Goal: Information Seeking & Learning: Learn about a topic

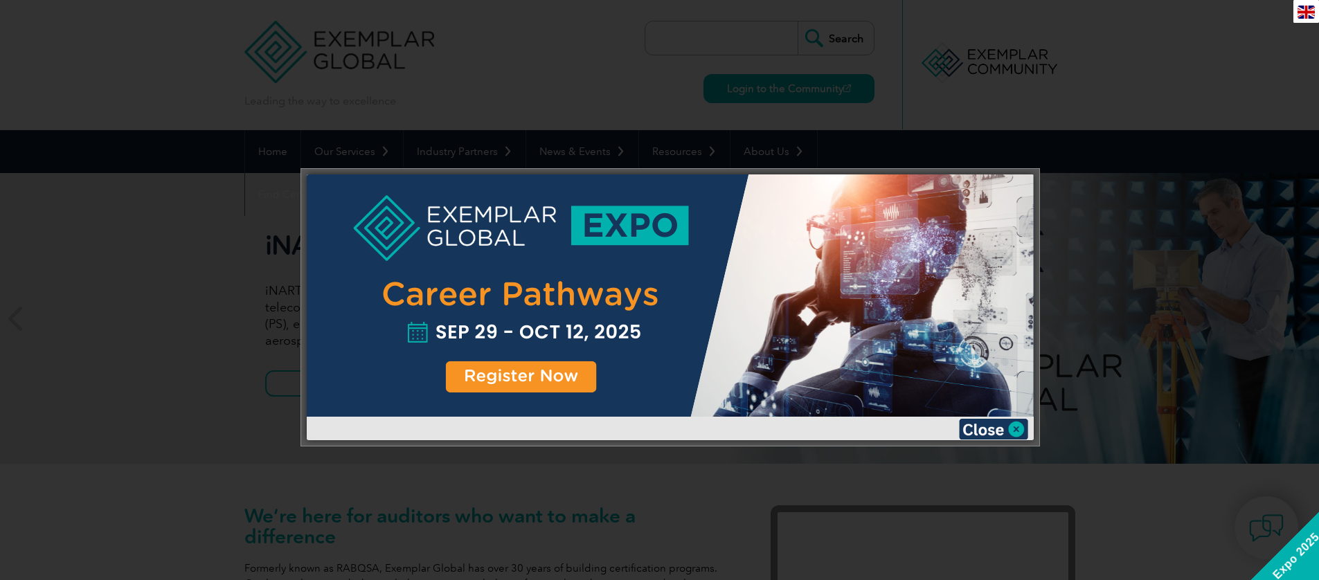
click at [537, 380] on div at bounding box center [670, 295] width 727 height 242
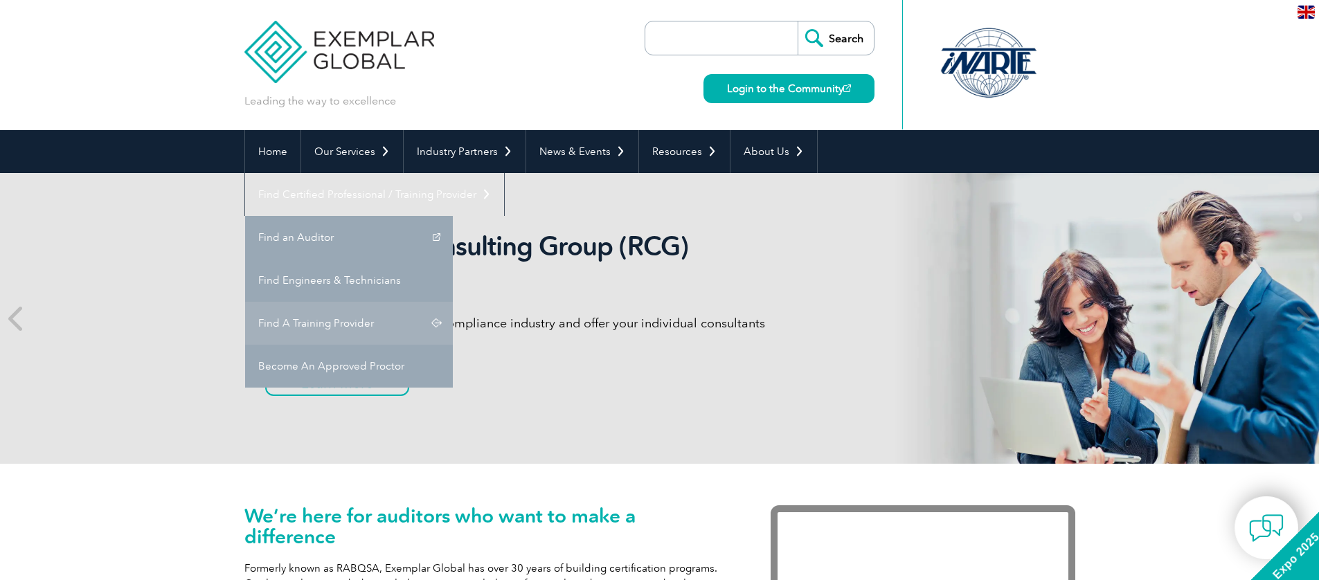
click at [453, 302] on link "Find A Training Provider" at bounding box center [349, 323] width 208 height 43
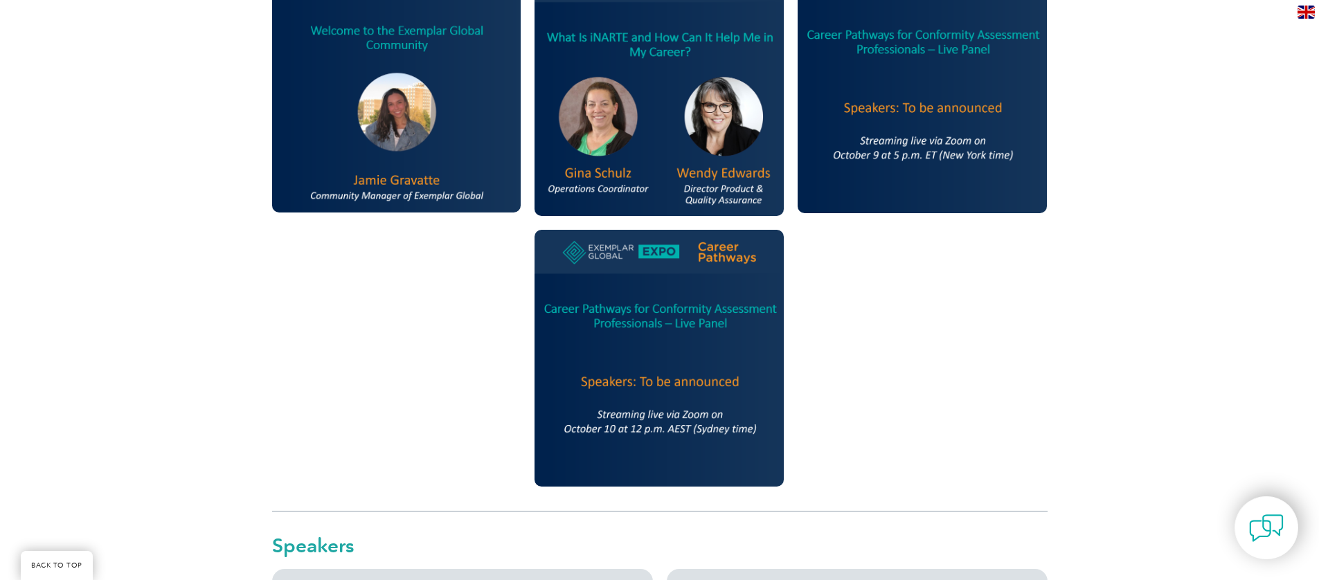
scroll to position [2371, 0]
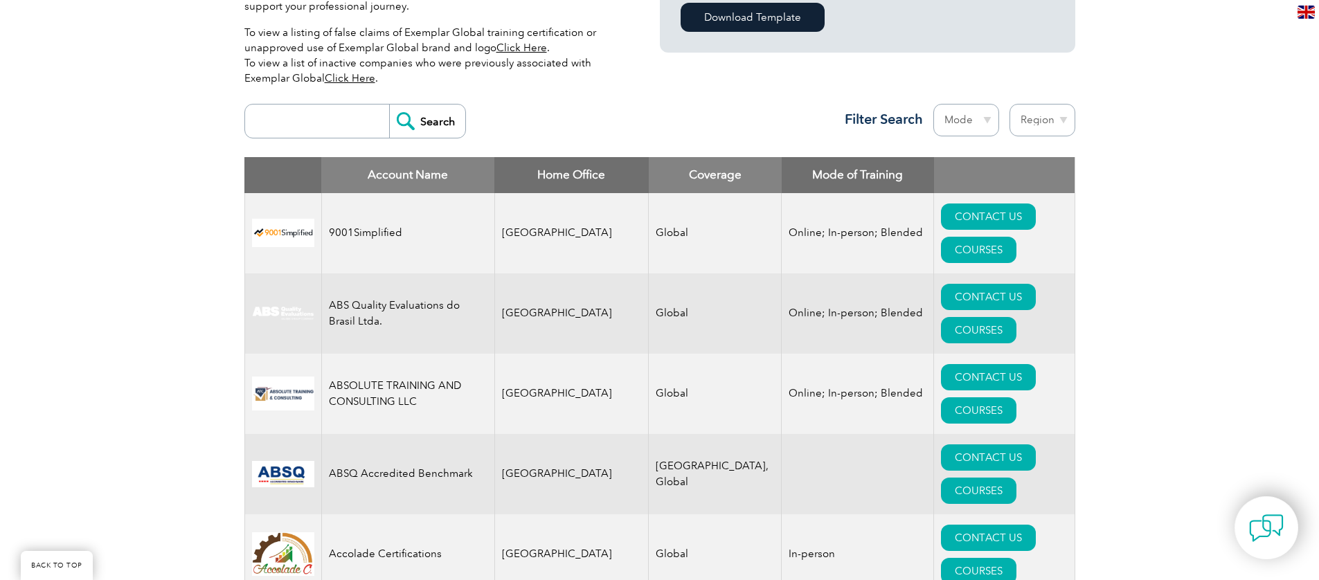
scroll to position [458, 0]
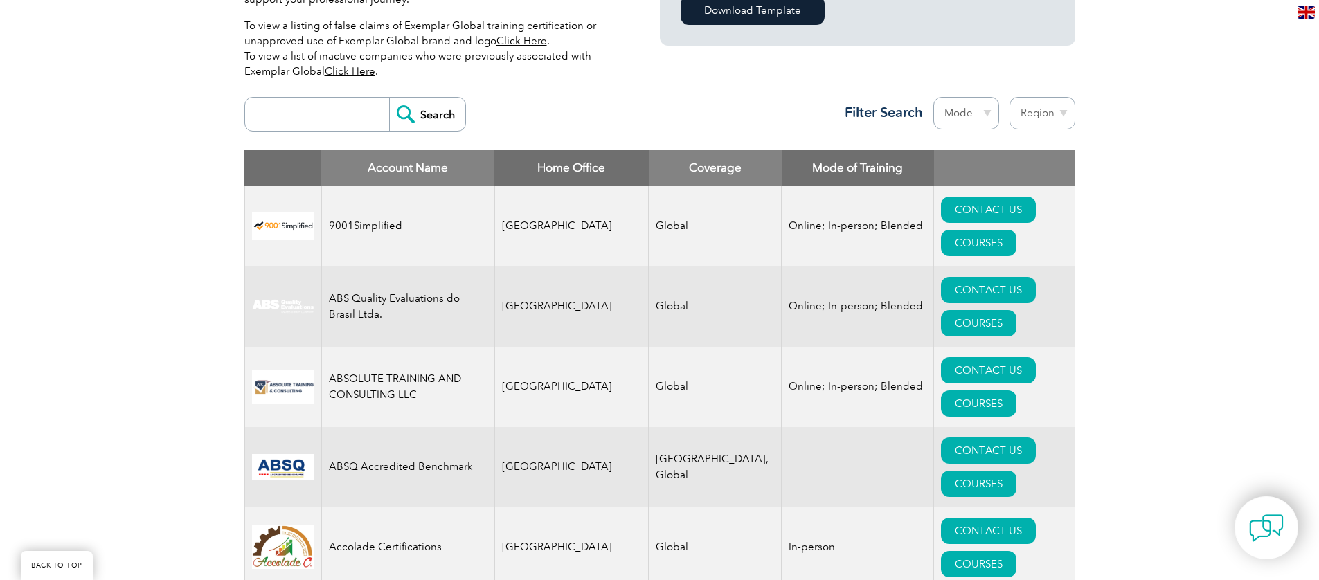
click at [980, 117] on select "Mode Online In-person Blended" at bounding box center [966, 113] width 66 height 33
click at [1048, 116] on select "Region Australia Bahrain Bangladesh Brazil Canada Colombia Dominican Republic E…" at bounding box center [1043, 113] width 66 height 33
select select "India"
click at [1010, 97] on select "Region Australia Bahrain Bangladesh Brazil Canada Colombia Dominican Republic E…" at bounding box center [1043, 113] width 66 height 33
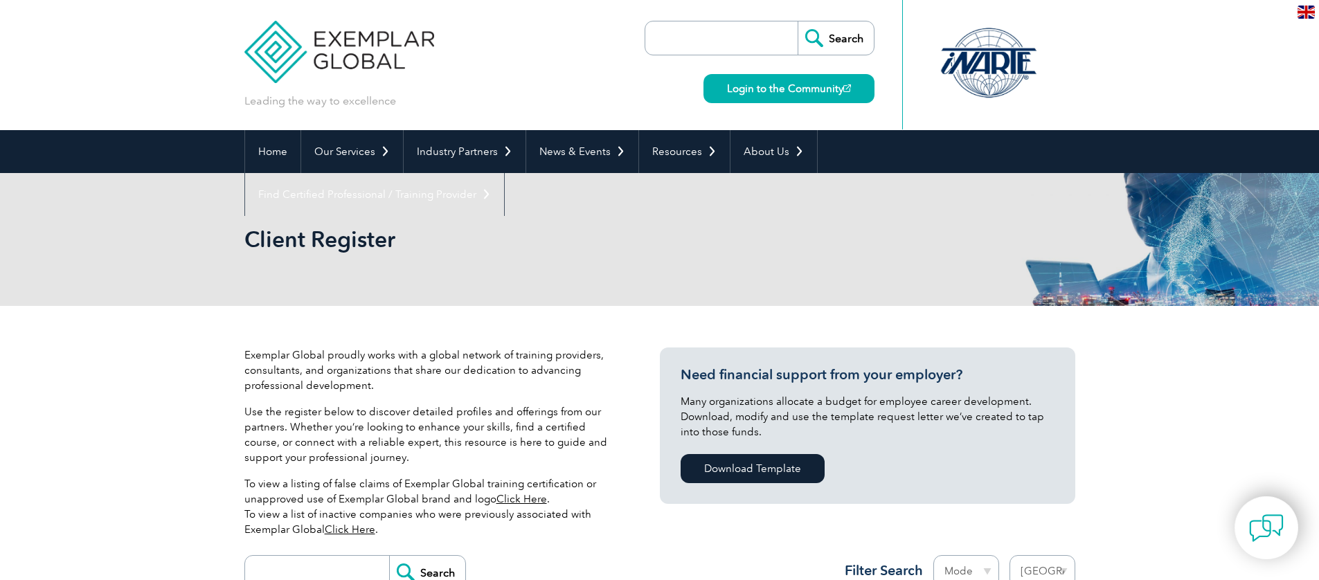
select select "India"
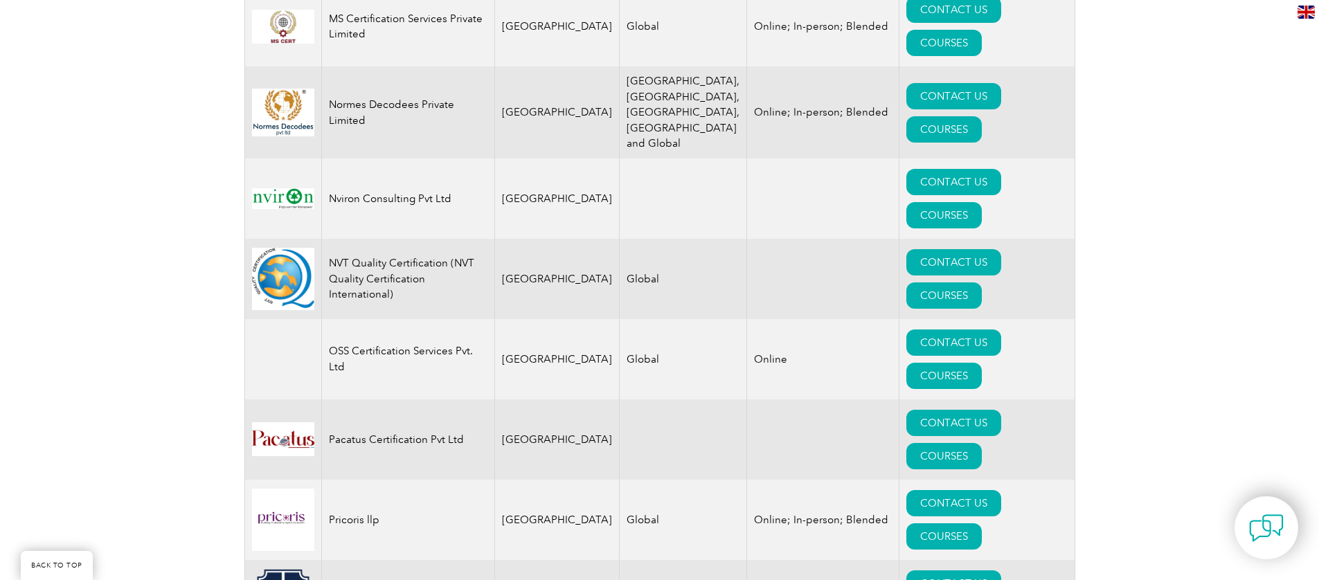
scroll to position [2266, 0]
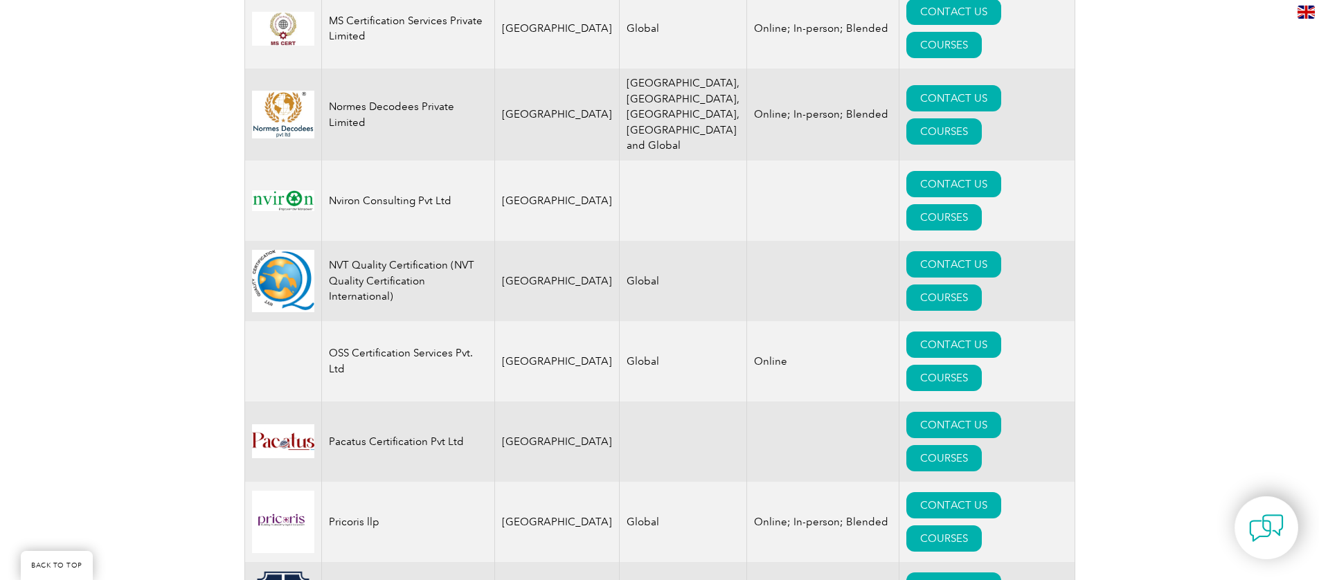
drag, startPoint x: 328, startPoint y: 379, endPoint x: 409, endPoint y: 405, distance: 84.3
drag, startPoint x: 381, startPoint y: 402, endPoint x: 330, endPoint y: 383, distance: 53.9
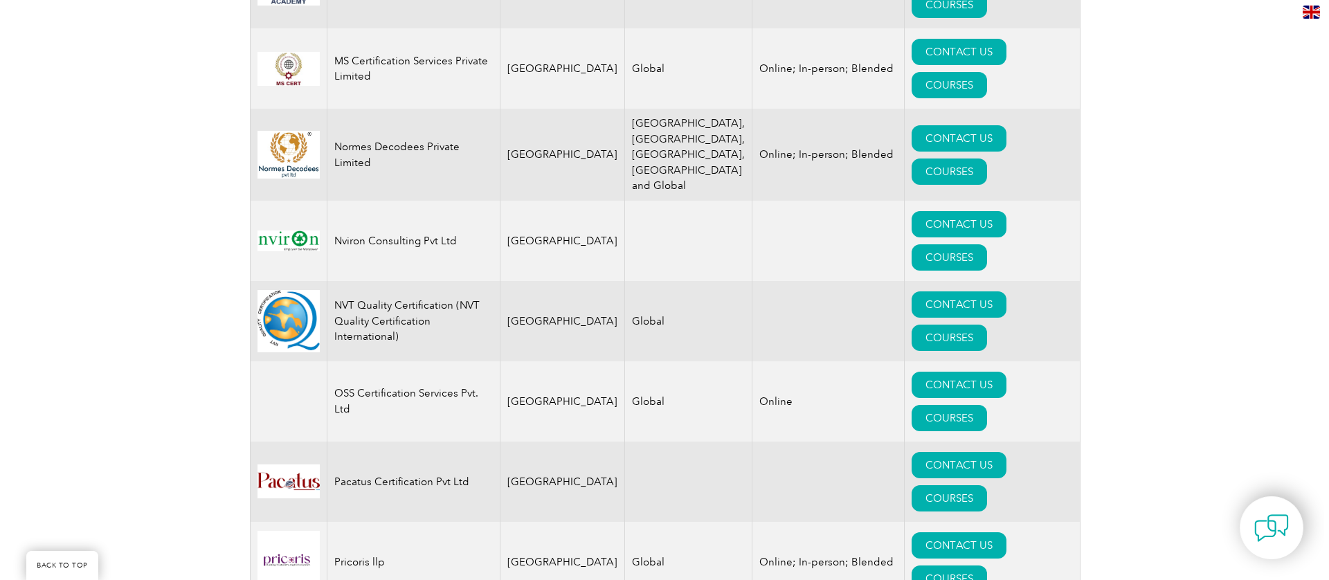
scroll to position [2228, 0]
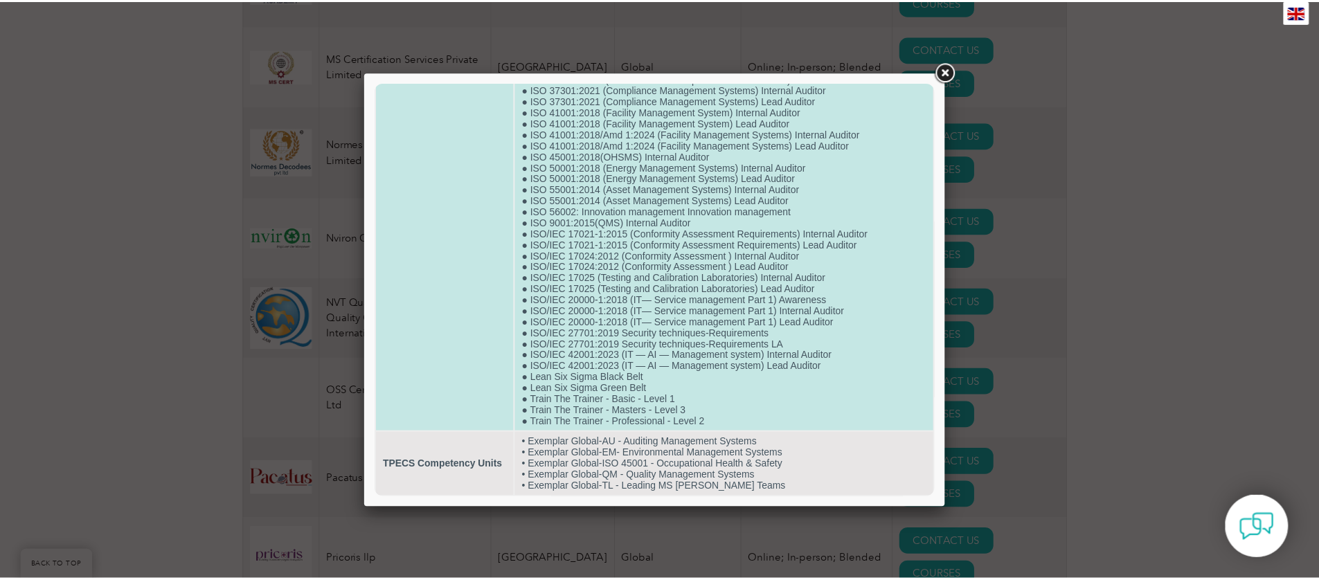
scroll to position [0, 0]
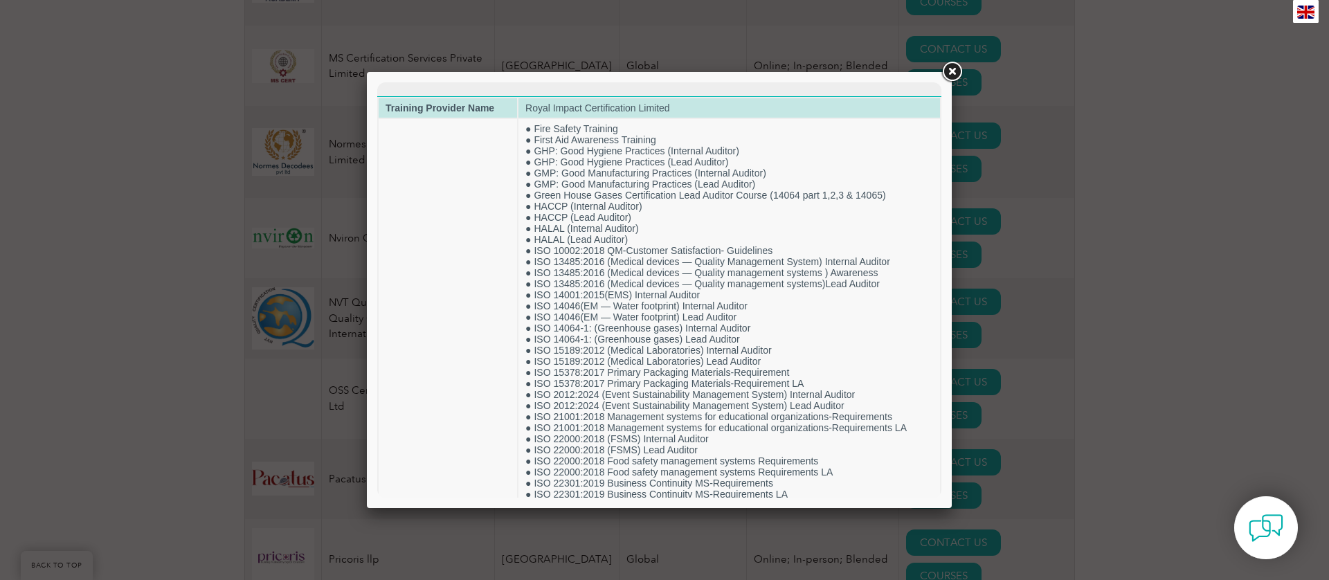
click at [451, 109] on strong "Training Provider Name" at bounding box center [440, 107] width 109 height 11
copy tr "Training Provider Name"
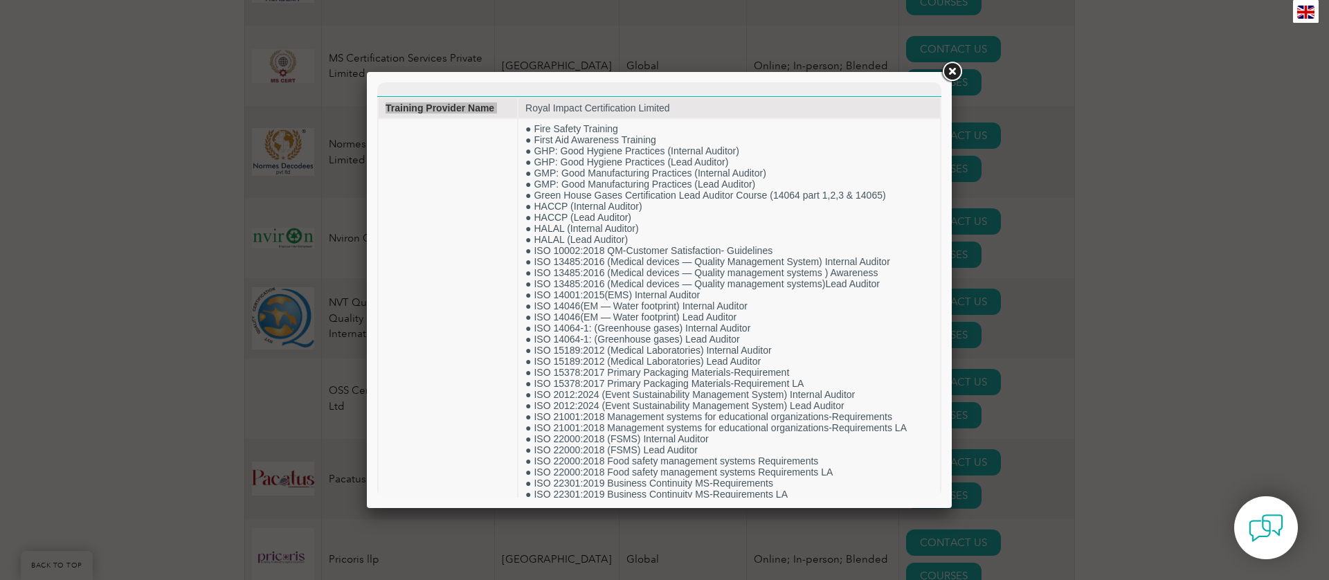
click at [954, 70] on link at bounding box center [952, 72] width 25 height 25
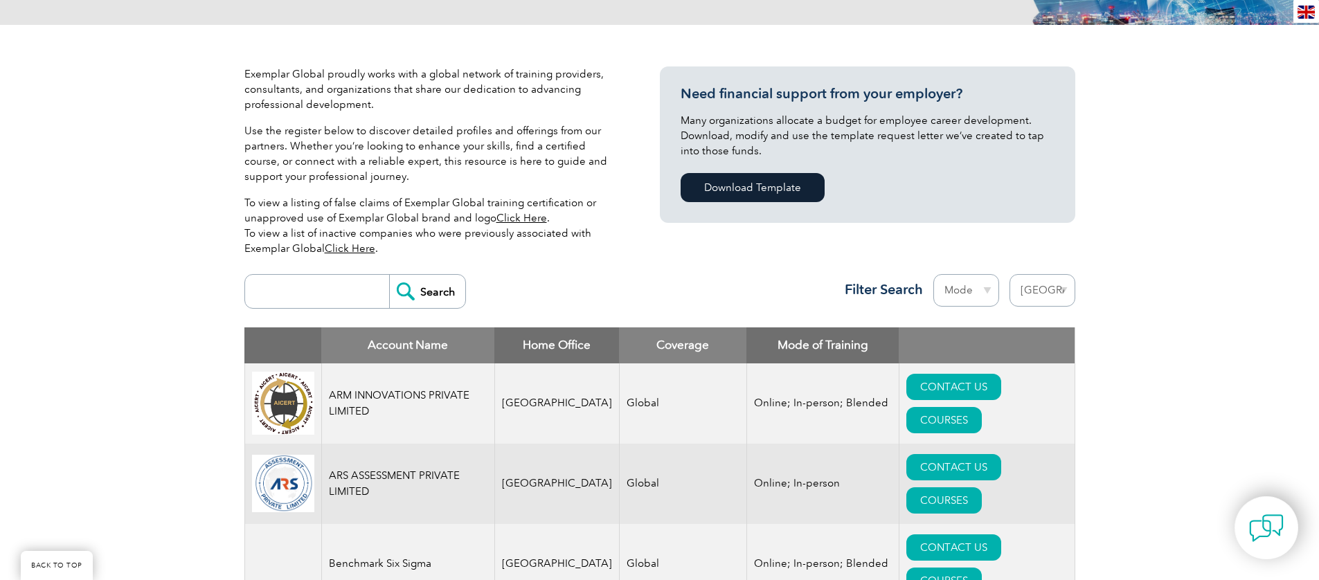
scroll to position [287, 0]
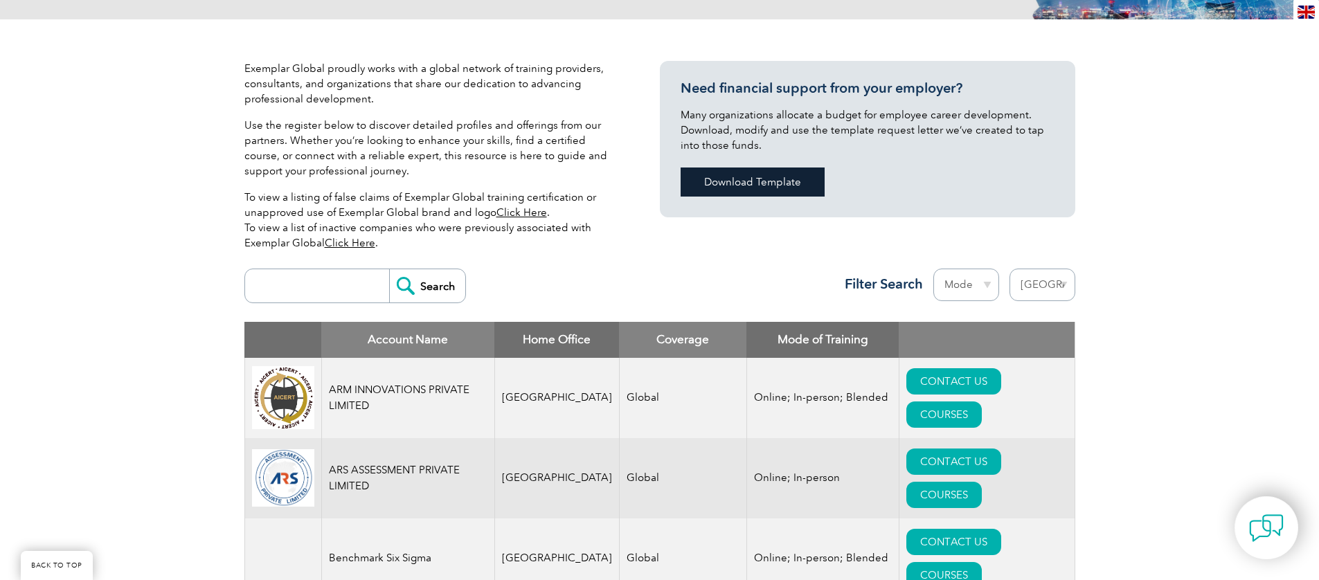
click at [754, 183] on link "Download Template" at bounding box center [753, 182] width 144 height 29
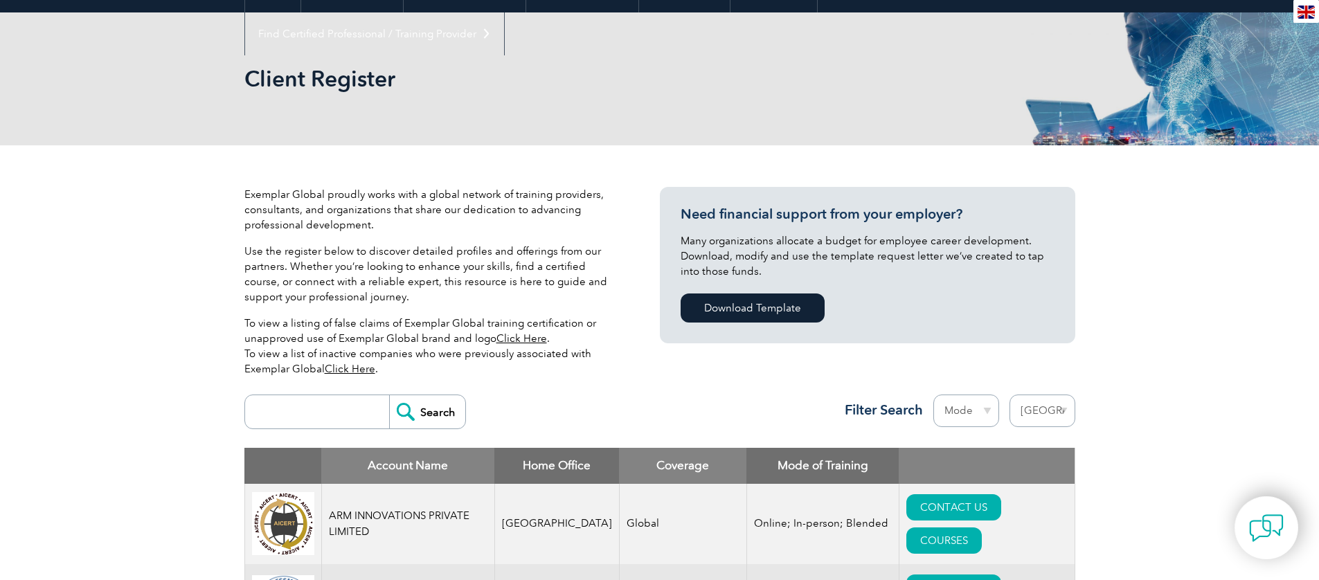
scroll to position [164, 0]
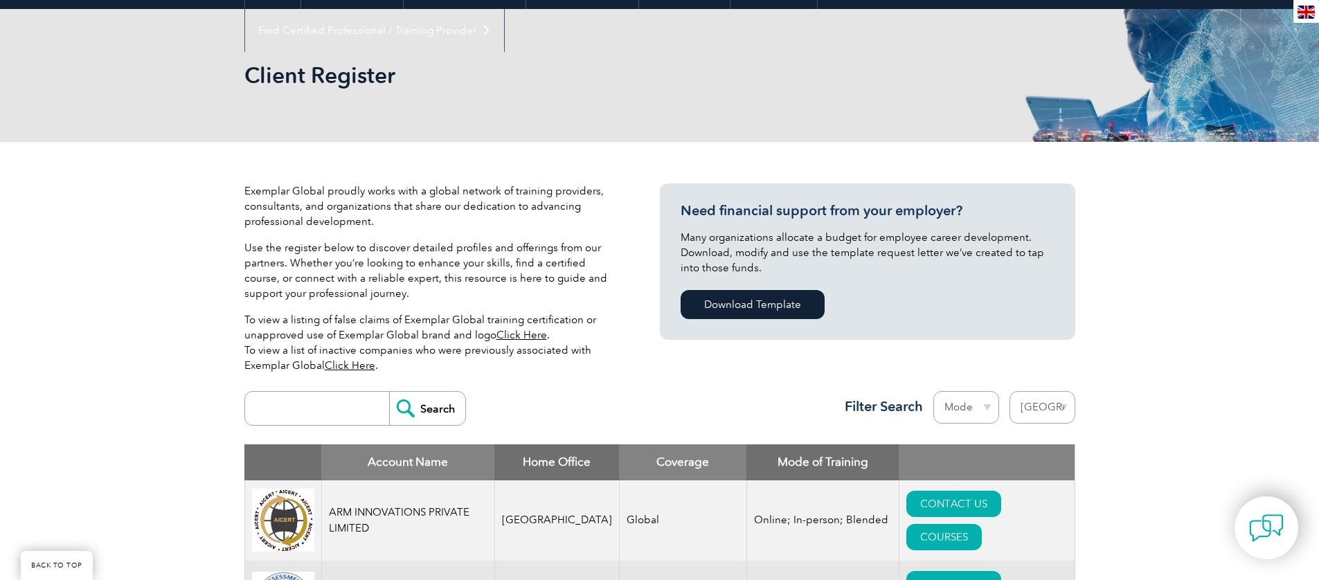
click at [342, 365] on link "Click Here" at bounding box center [350, 365] width 51 height 12
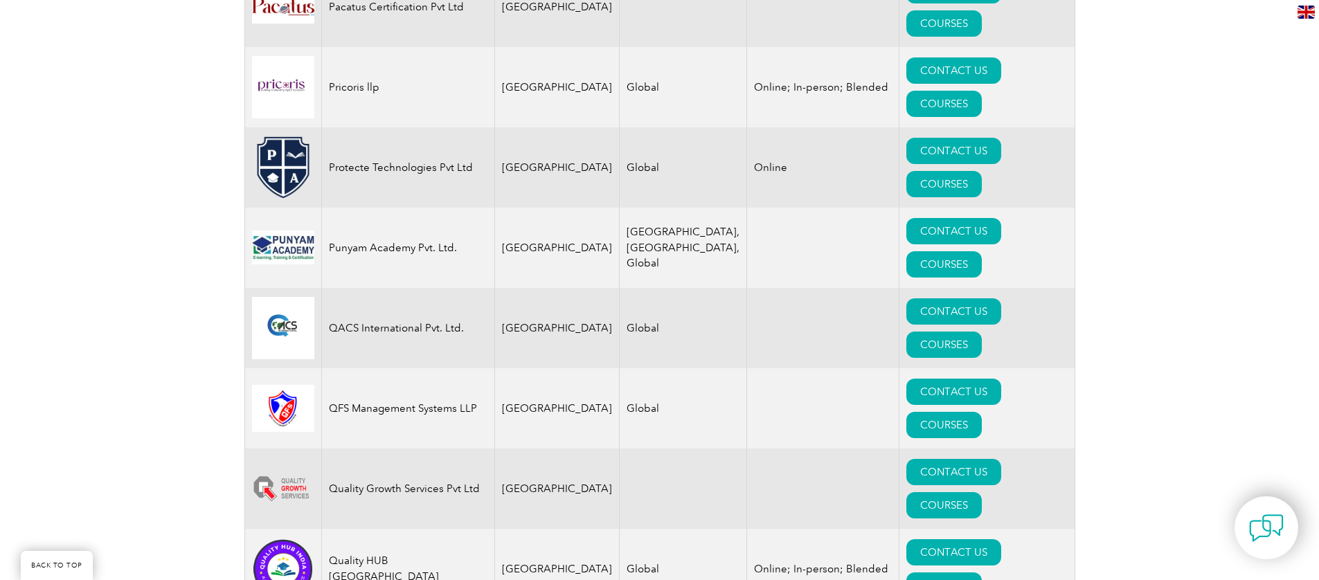
scroll to position [2792, 0]
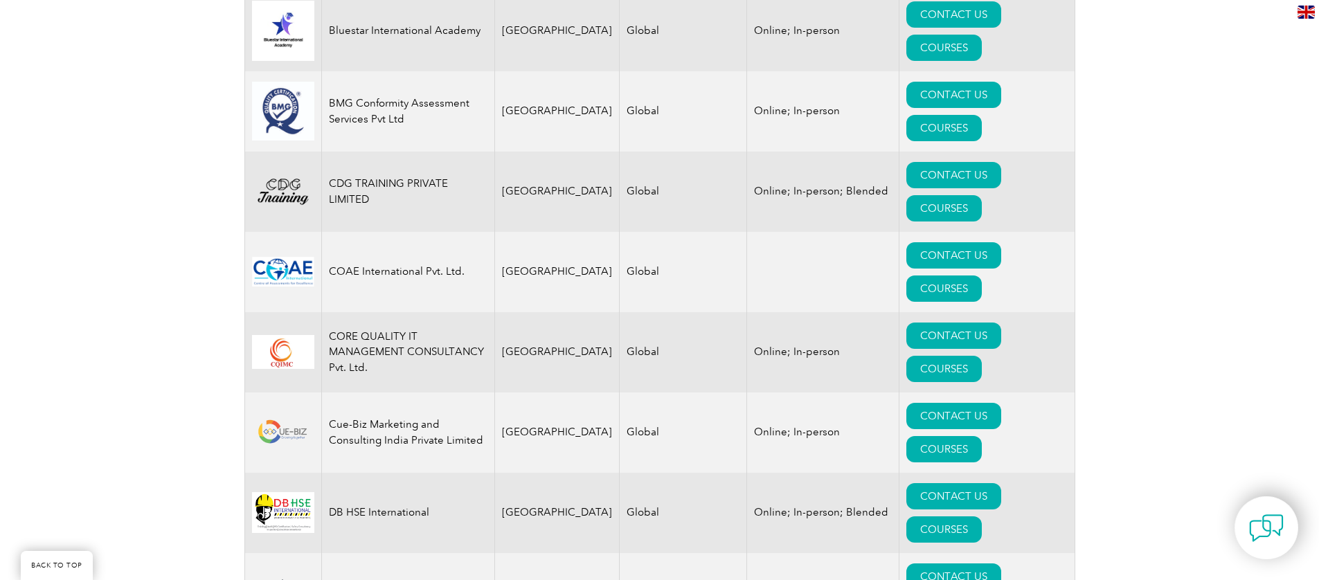
scroll to position [0, 0]
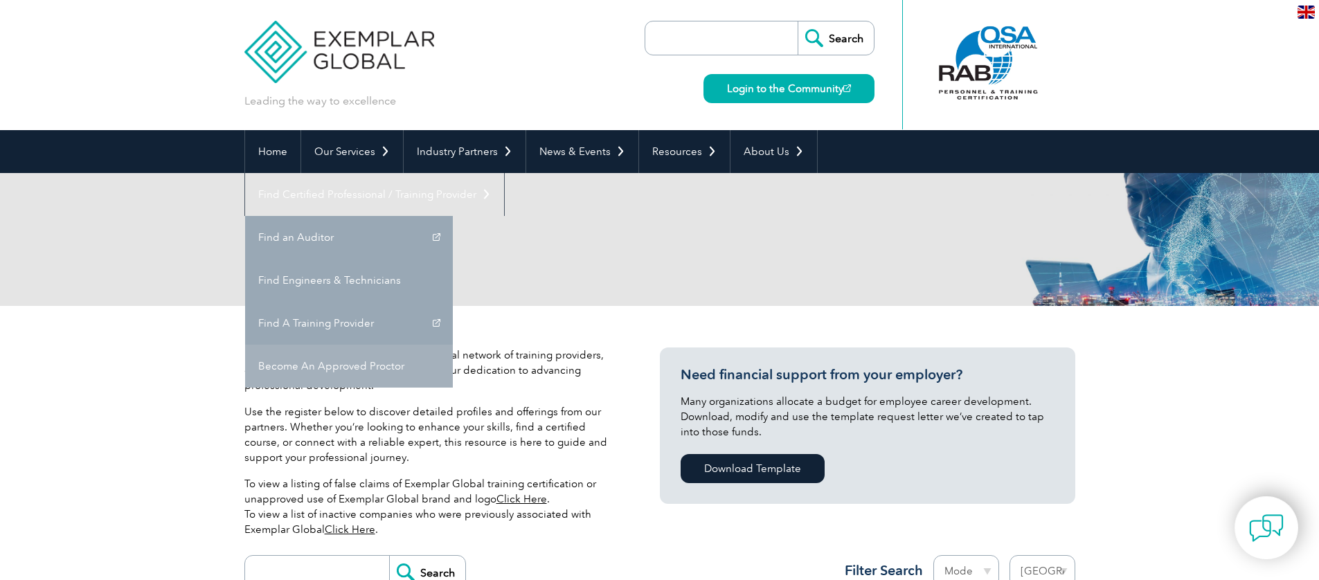
click at [453, 345] on link "Become An Approved Proctor" at bounding box center [349, 366] width 208 height 43
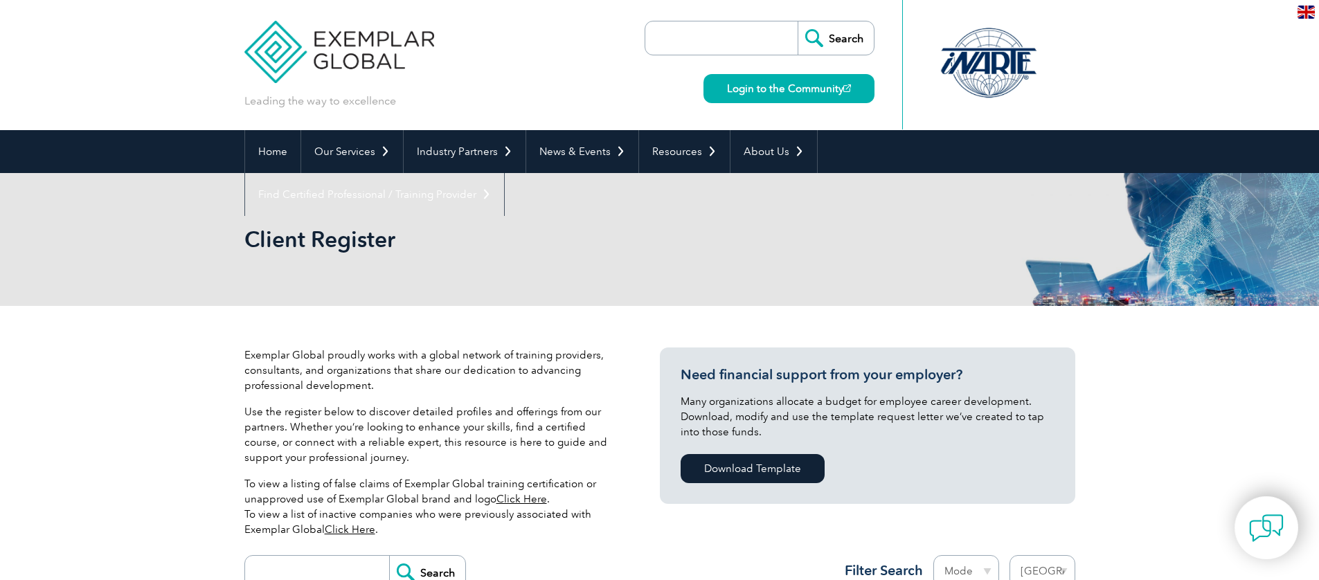
click at [960, 243] on div "Client Register" at bounding box center [659, 239] width 831 height 133
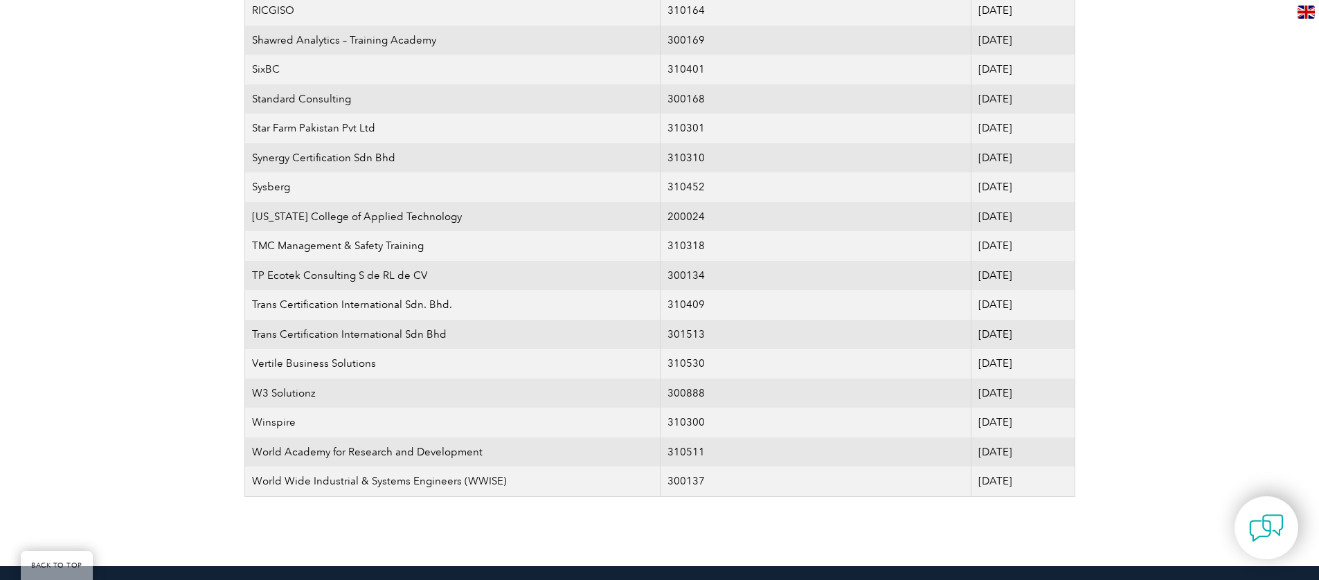
scroll to position [2645, 0]
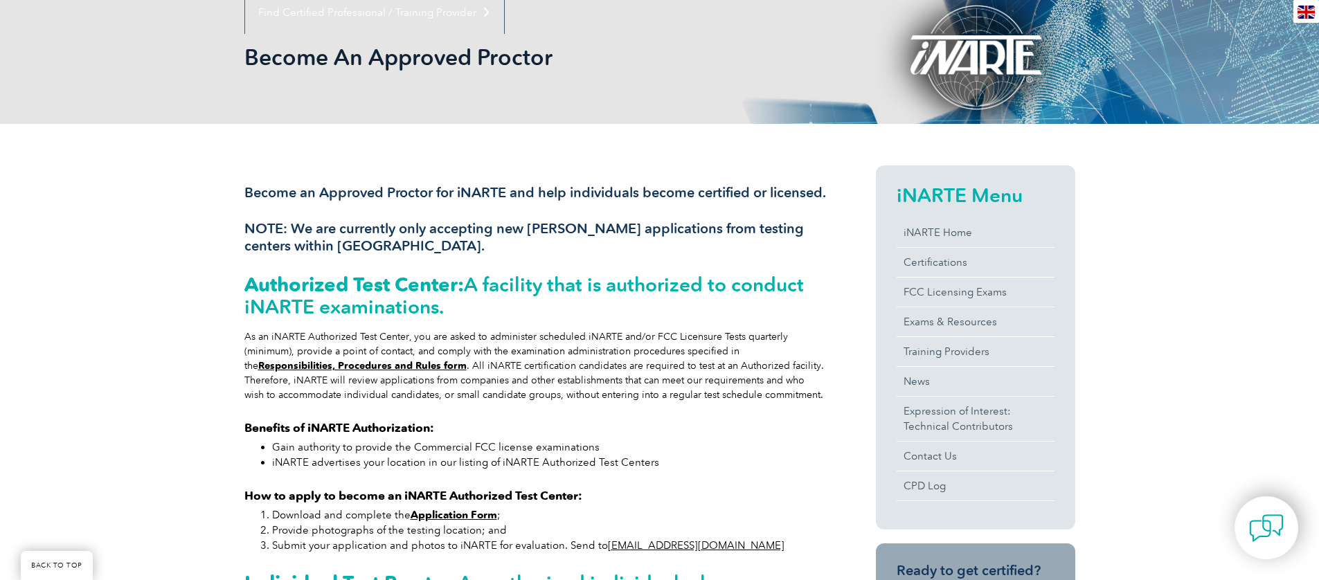
scroll to position [187, 0]
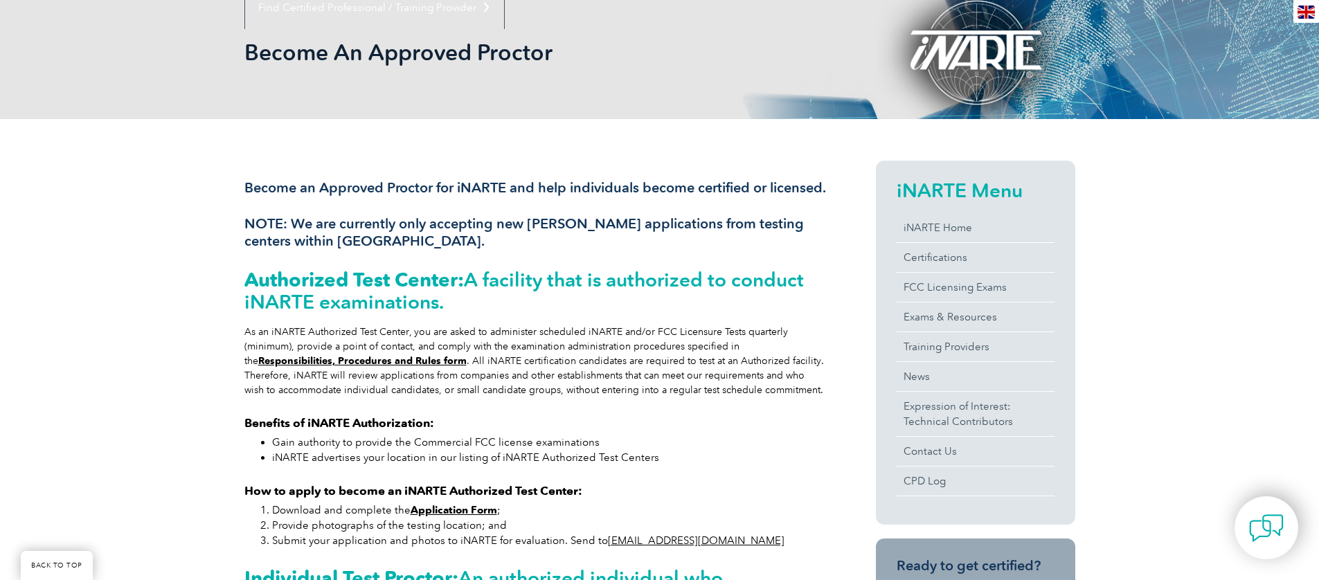
drag, startPoint x: 260, startPoint y: 317, endPoint x: 448, endPoint y: 316, distance: 188.3
click at [448, 313] on h2 "Authorized Test Center: A facility that is authorized to conduct iNARTE examina…" at bounding box center [535, 291] width 582 height 44
click at [552, 360] on div "As an iNARTE Authorized Test Center, you are asked to administer scheduled iNAR…" at bounding box center [535, 361] width 582 height 73
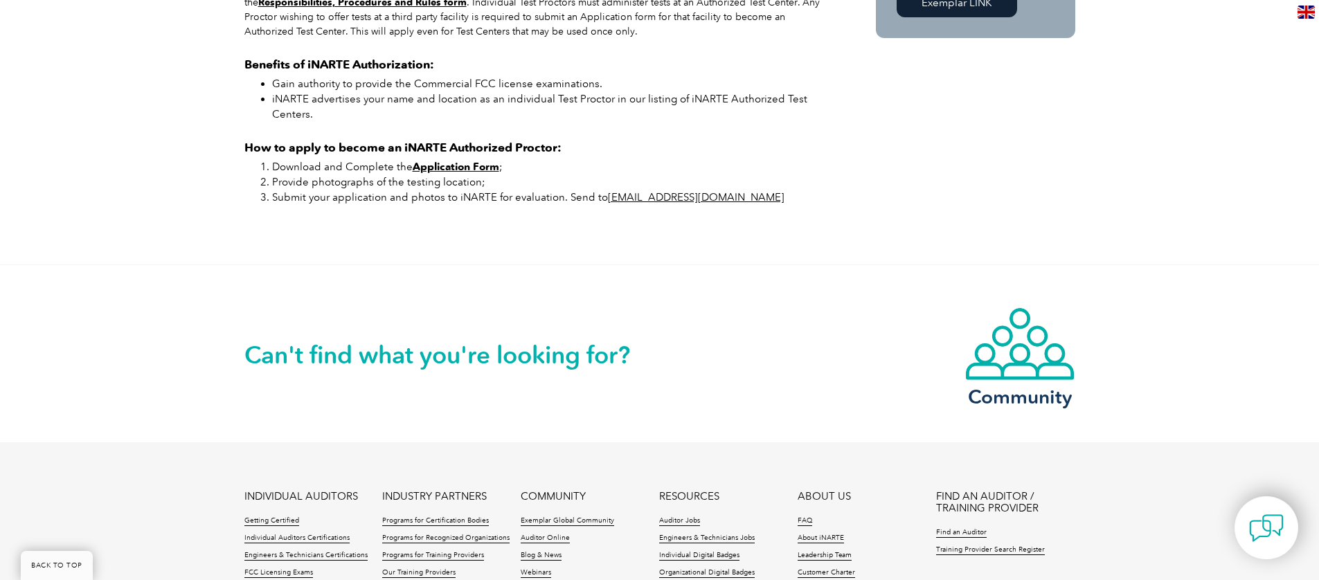
scroll to position [855, 0]
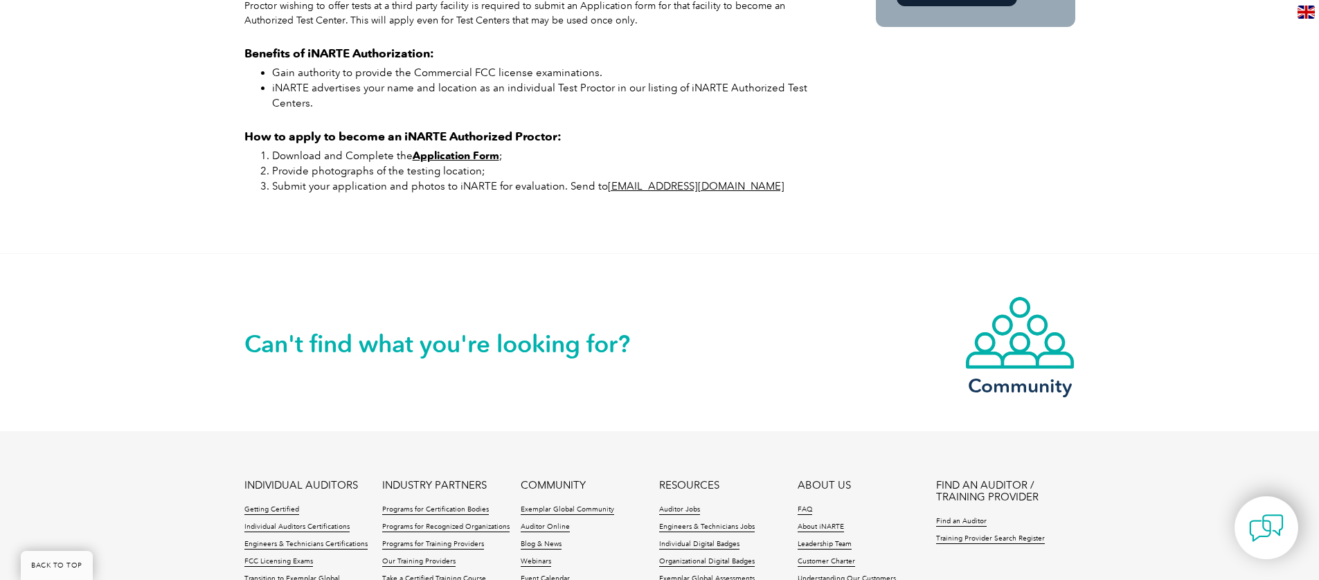
click at [438, 355] on h2 "Can't find what you're looking for?" at bounding box center [451, 344] width 415 height 22
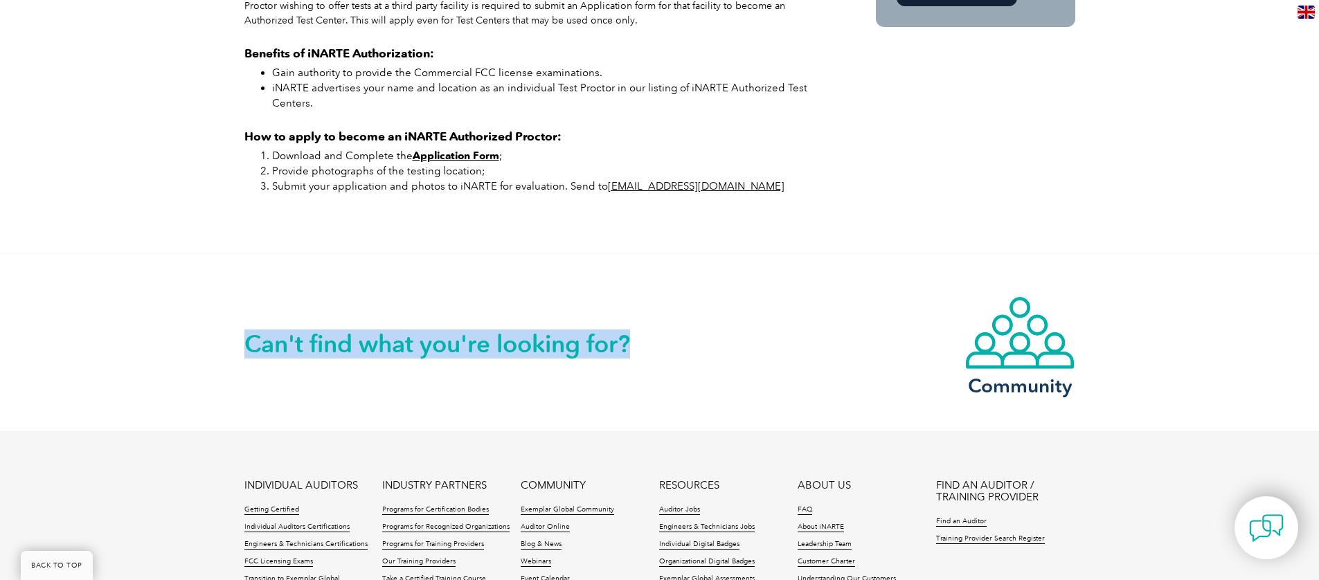
click at [438, 355] on h2 "Can't find what you're looking for?" at bounding box center [451, 344] width 415 height 22
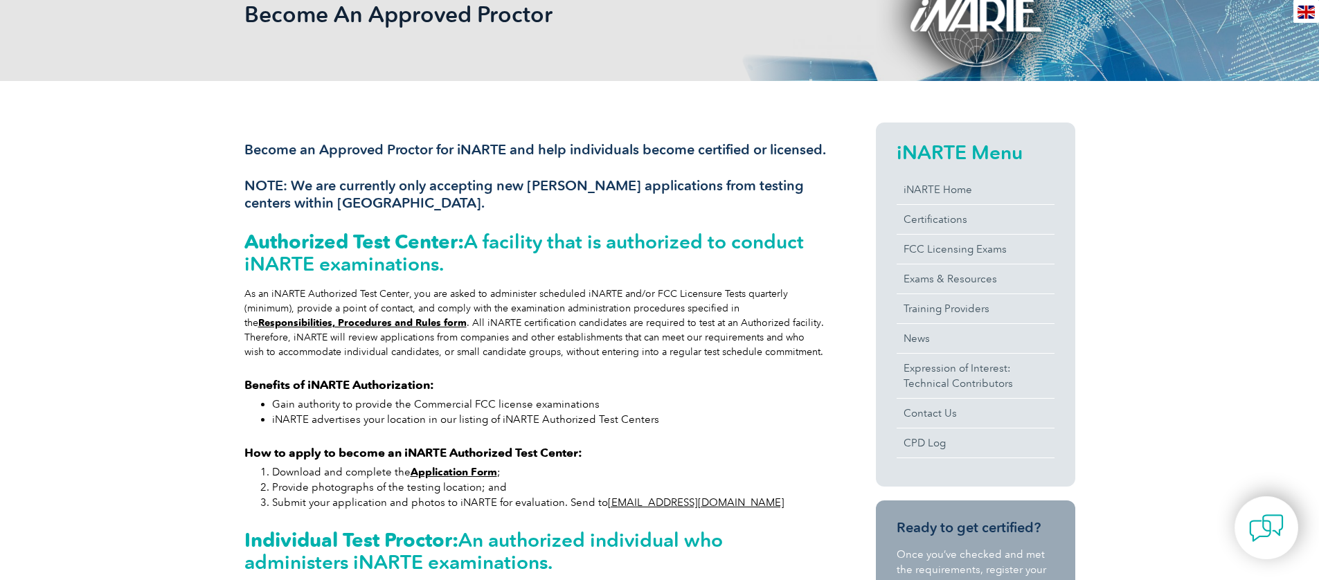
scroll to position [0, 0]
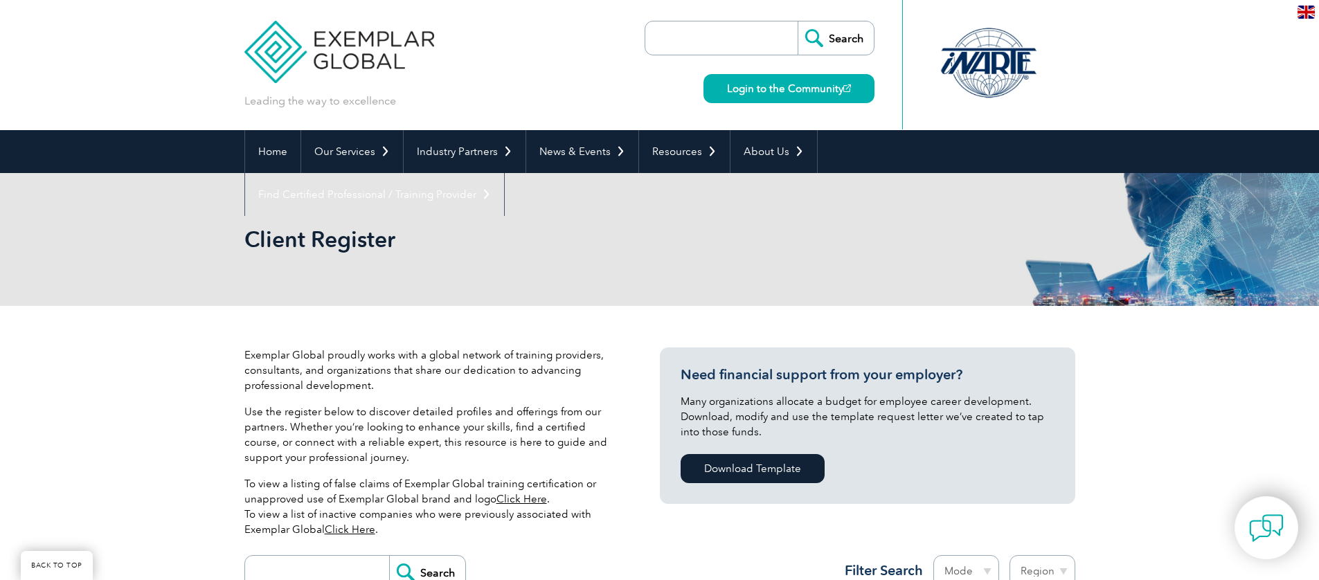
select select "[GEOGRAPHIC_DATA]"
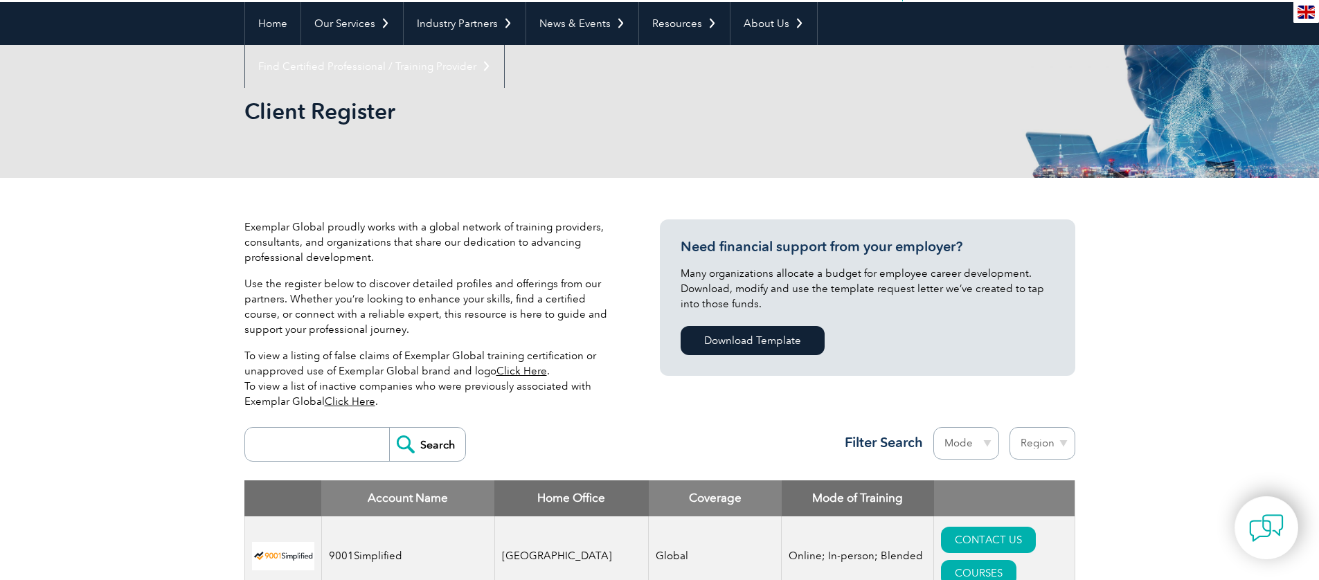
scroll to position [130, 0]
